Goal: Information Seeking & Learning: Learn about a topic

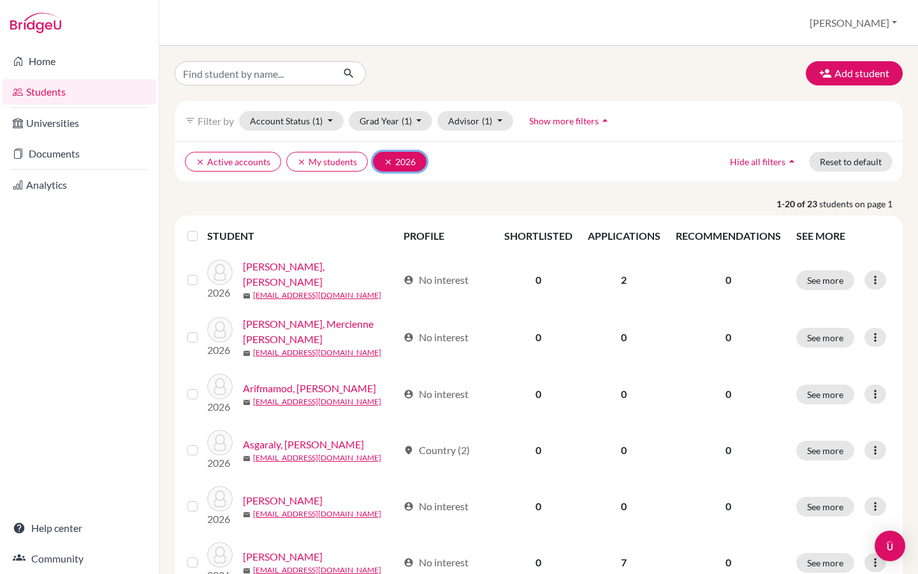
click at [385, 157] on icon "clear" at bounding box center [388, 161] width 9 height 9
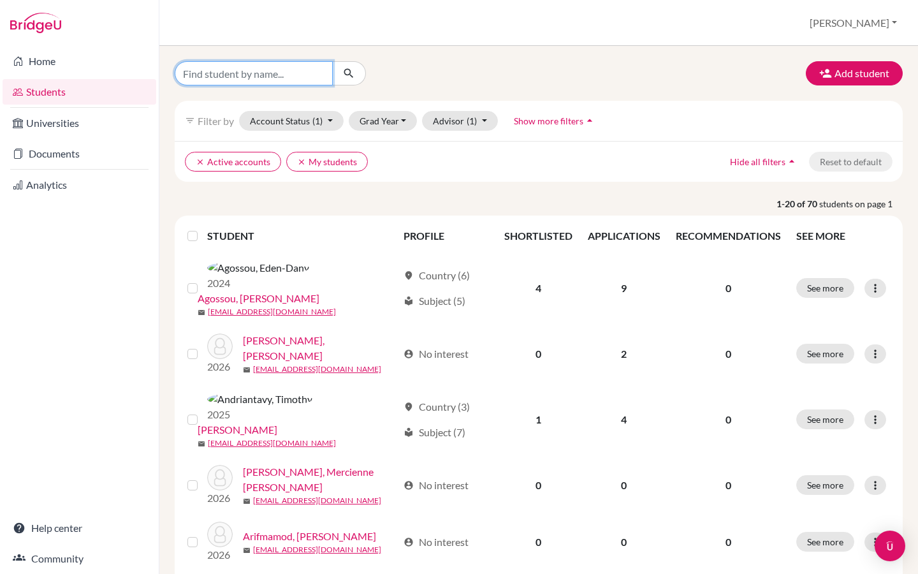
click at [247, 67] on input "Find student by name..." at bounding box center [254, 73] width 158 height 24
type input "anastasie"
click button "submit" at bounding box center [349, 73] width 34 height 24
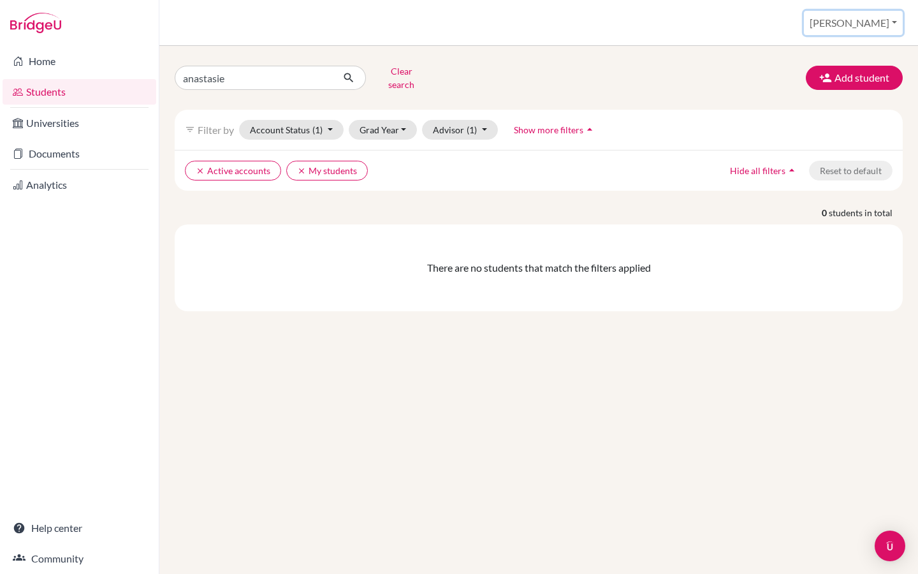
click at [893, 25] on button "[PERSON_NAME]" at bounding box center [853, 23] width 99 height 24
click at [846, 69] on link "School Settings" at bounding box center [795, 72] width 101 height 20
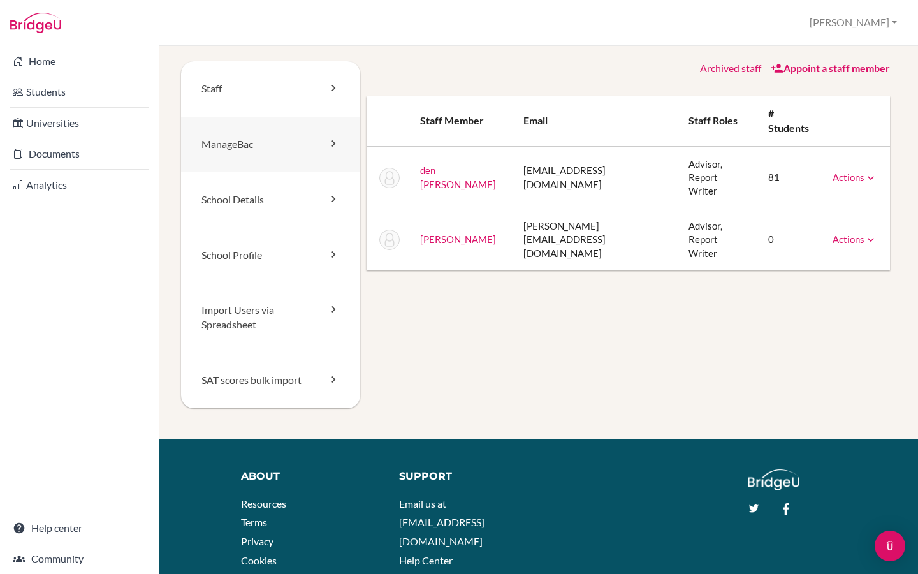
click at [329, 133] on link "ManageBac" at bounding box center [270, 144] width 179 height 55
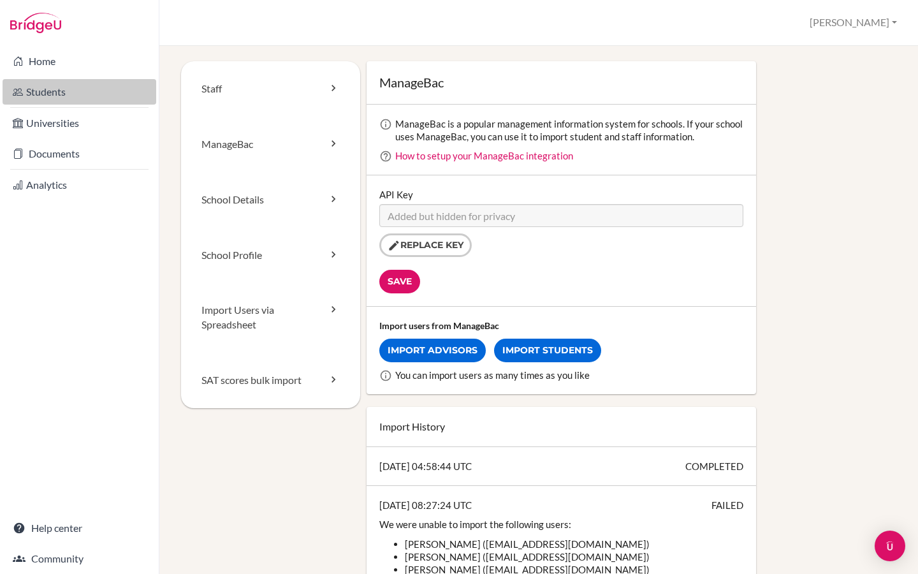
click at [40, 80] on link "Students" at bounding box center [80, 91] width 154 height 25
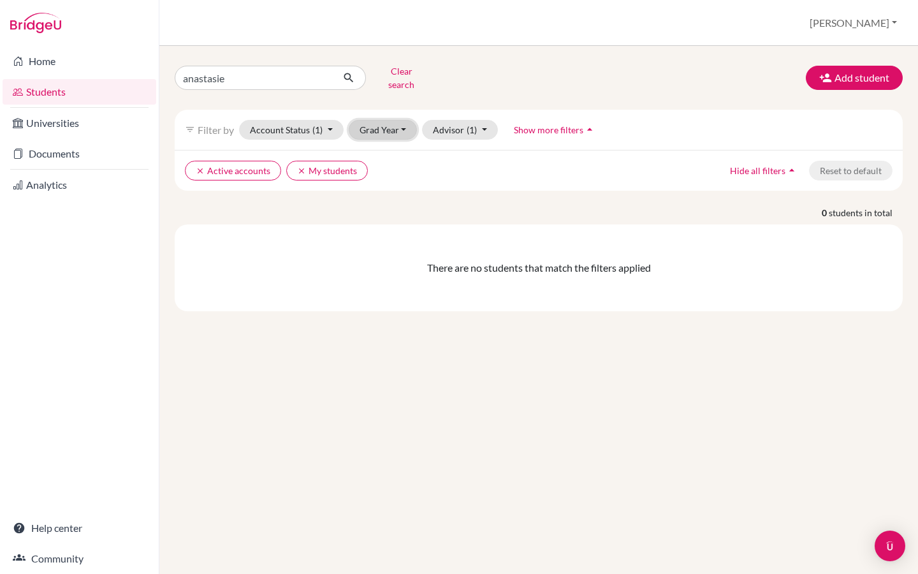
click at [393, 120] on button "Grad Year" at bounding box center [383, 130] width 69 height 20
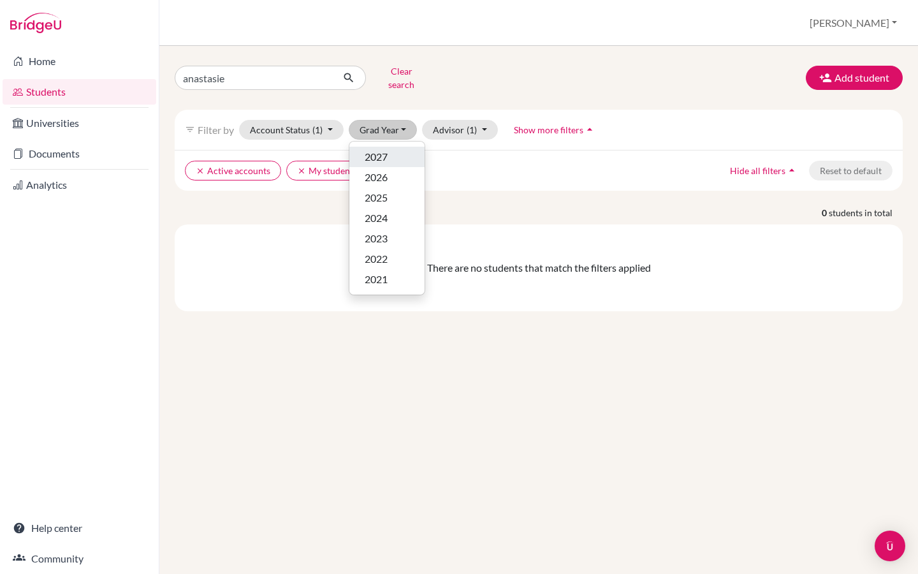
click at [388, 151] on div "2027" at bounding box center [387, 156] width 45 height 15
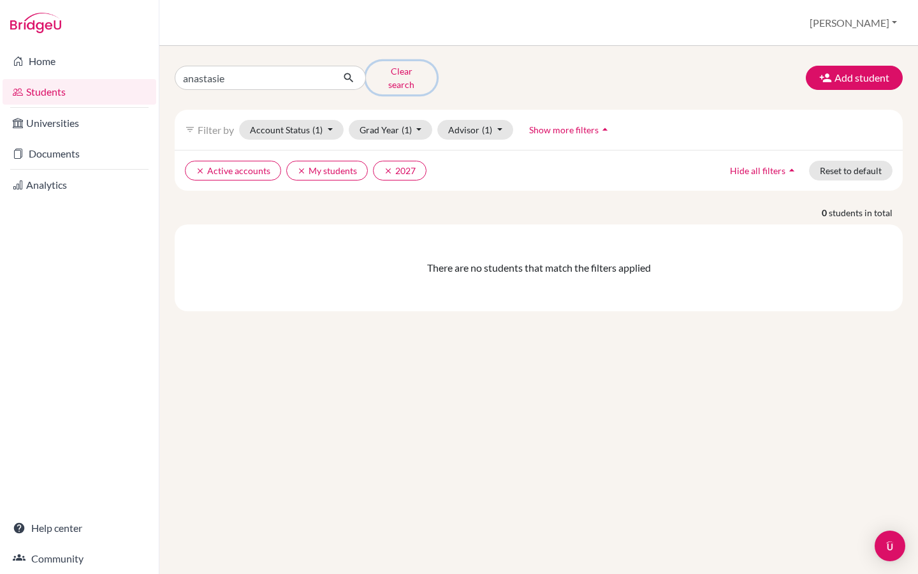
click at [390, 72] on button "Clear search" at bounding box center [401, 77] width 71 height 33
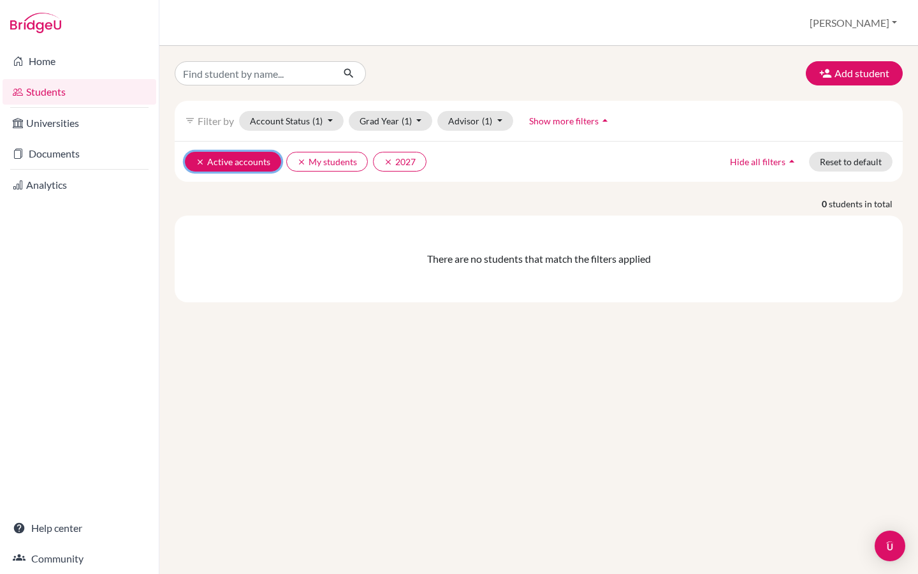
click at [201, 159] on icon "clear" at bounding box center [200, 161] width 9 height 9
click at [199, 159] on icon "clear" at bounding box center [200, 161] width 9 height 9
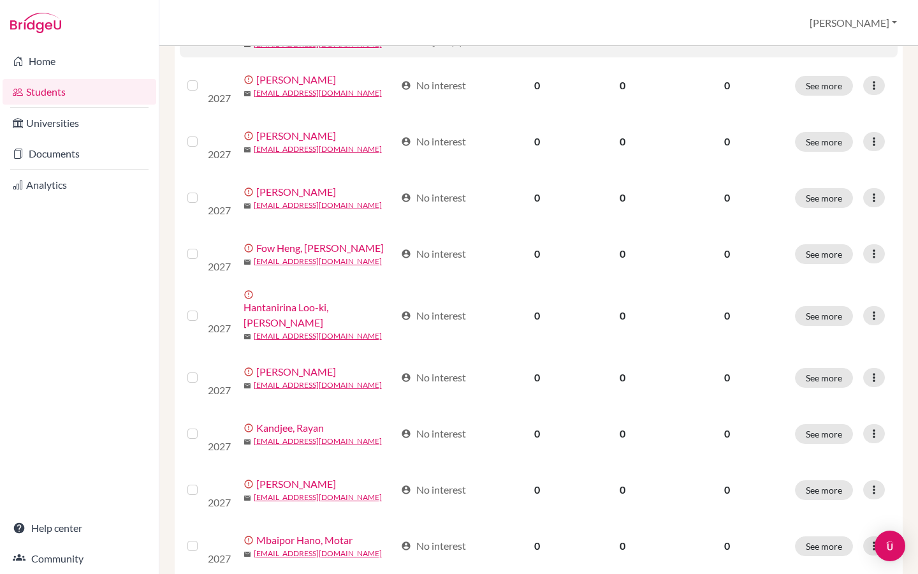
scroll to position [421, 0]
